Goal: Task Accomplishment & Management: Complete application form

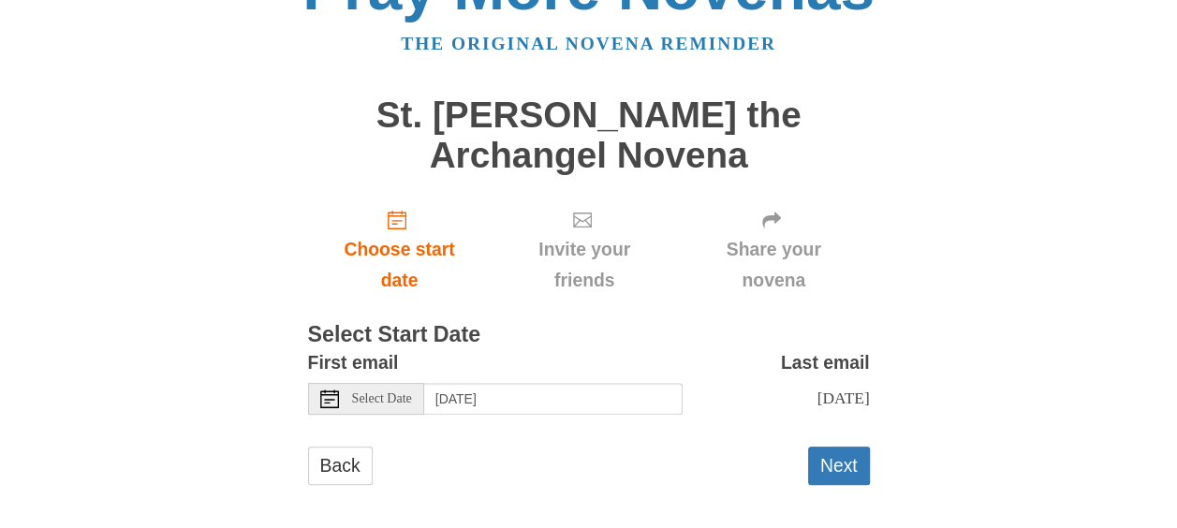
scroll to position [89, 0]
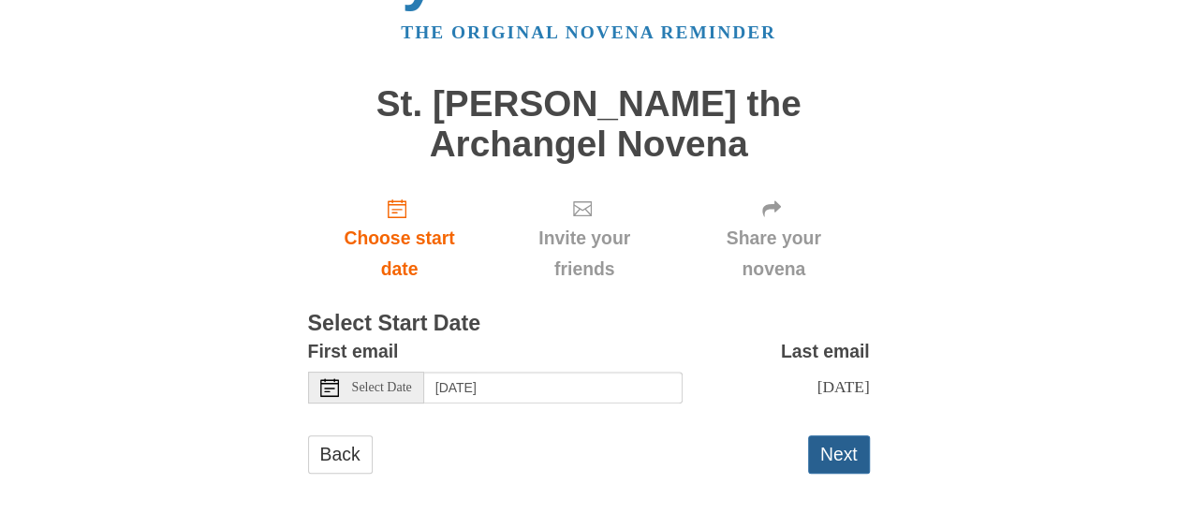
click at [837, 450] on button "Next" at bounding box center [839, 455] width 62 height 38
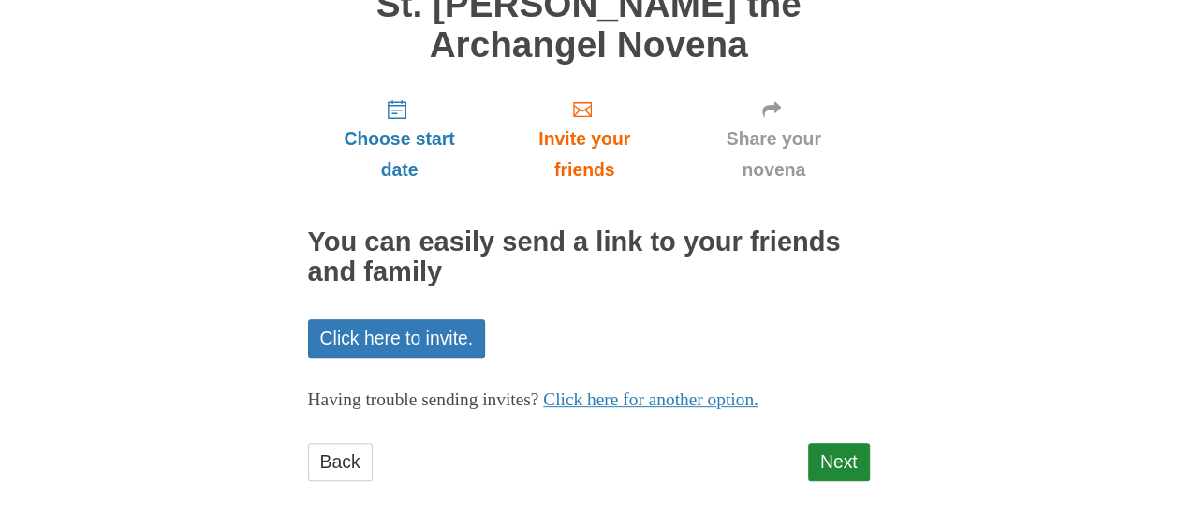
scroll to position [177, 0]
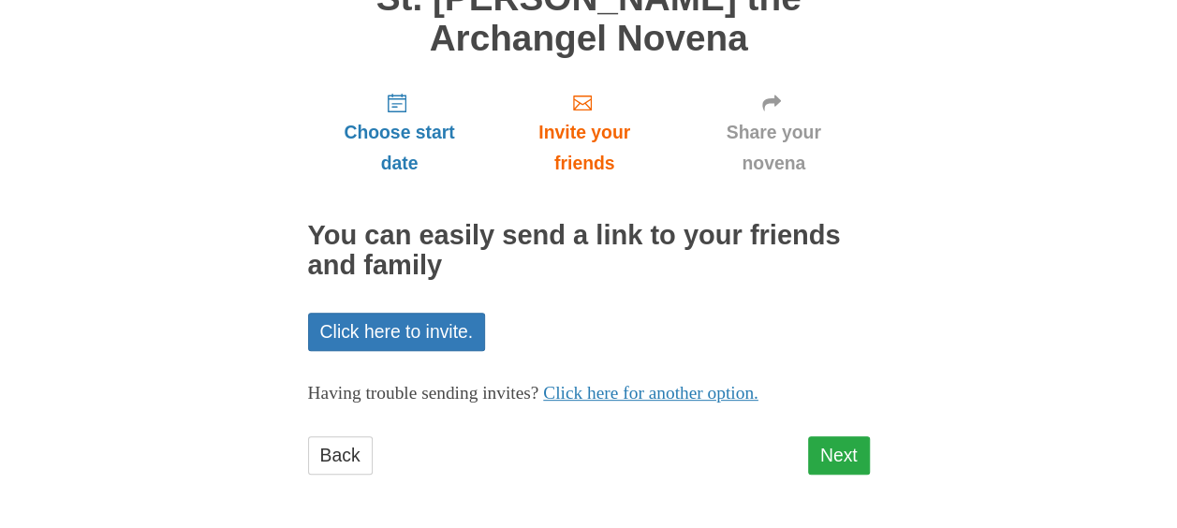
click at [864, 448] on div "Pray More Novenas The original novena reminder St. Michael the Archangel Novena…" at bounding box center [589, 176] width 1096 height 707
click at [847, 452] on link "Next" at bounding box center [839, 455] width 62 height 38
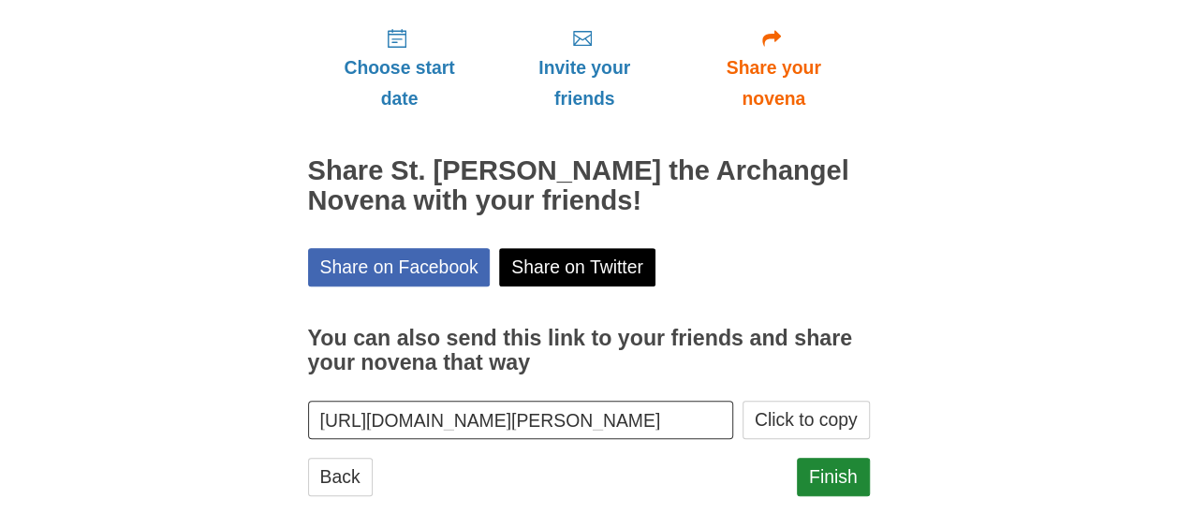
scroll to position [262, 0]
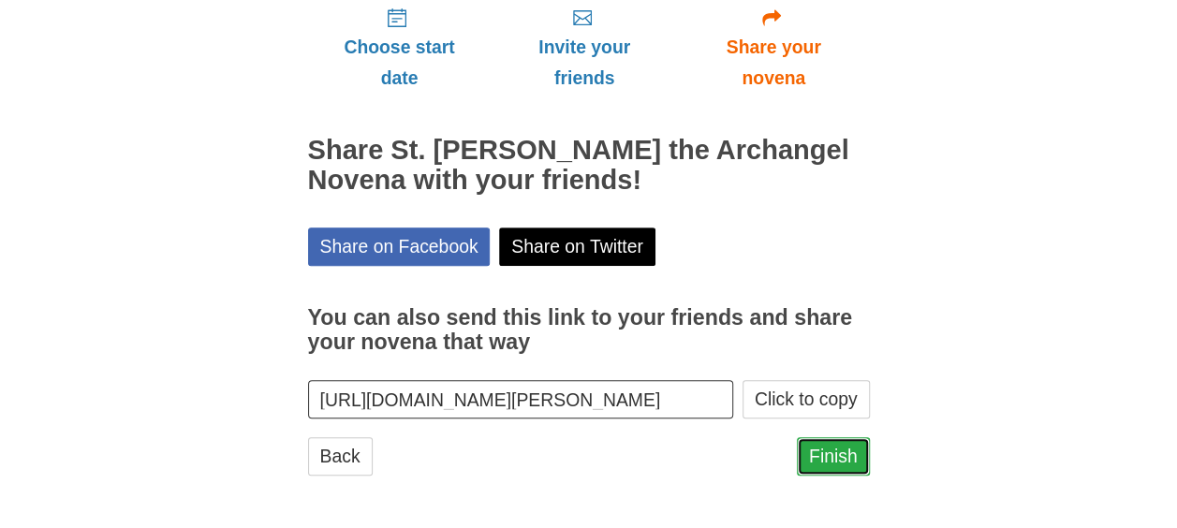
click at [846, 454] on link "Finish" at bounding box center [833, 456] width 73 height 38
